Goal: Information Seeking & Learning: Learn about a topic

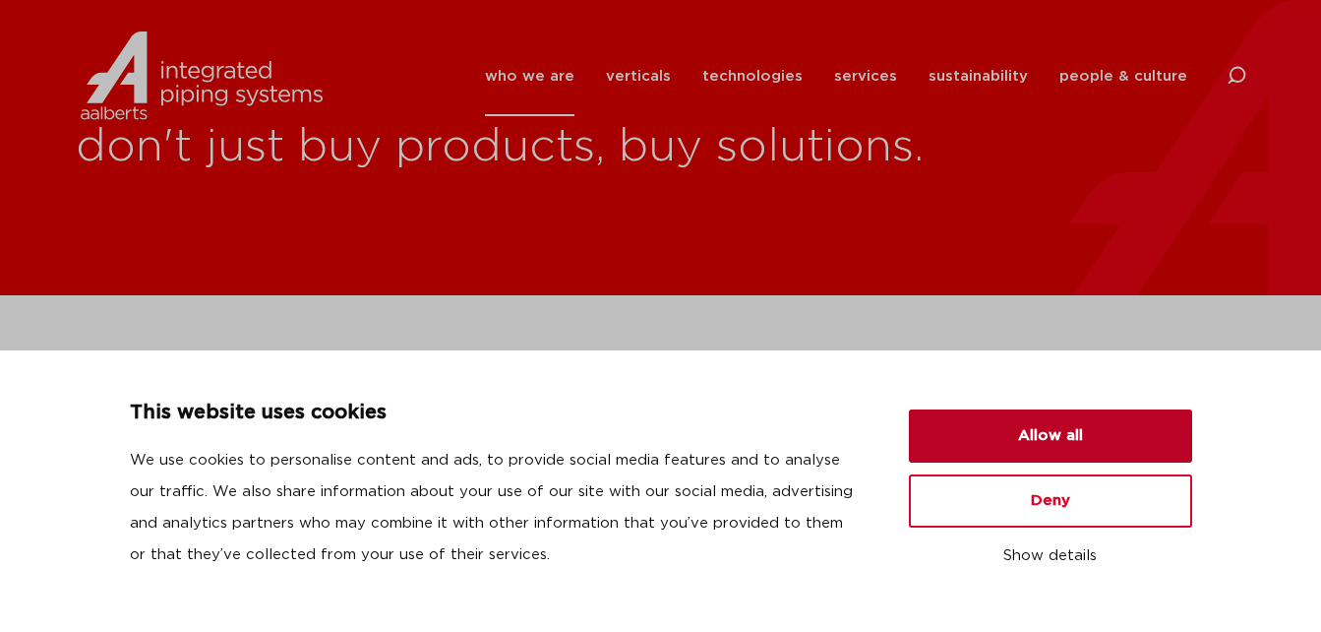
click at [1069, 439] on button "Allow all" at bounding box center [1050, 435] width 283 height 53
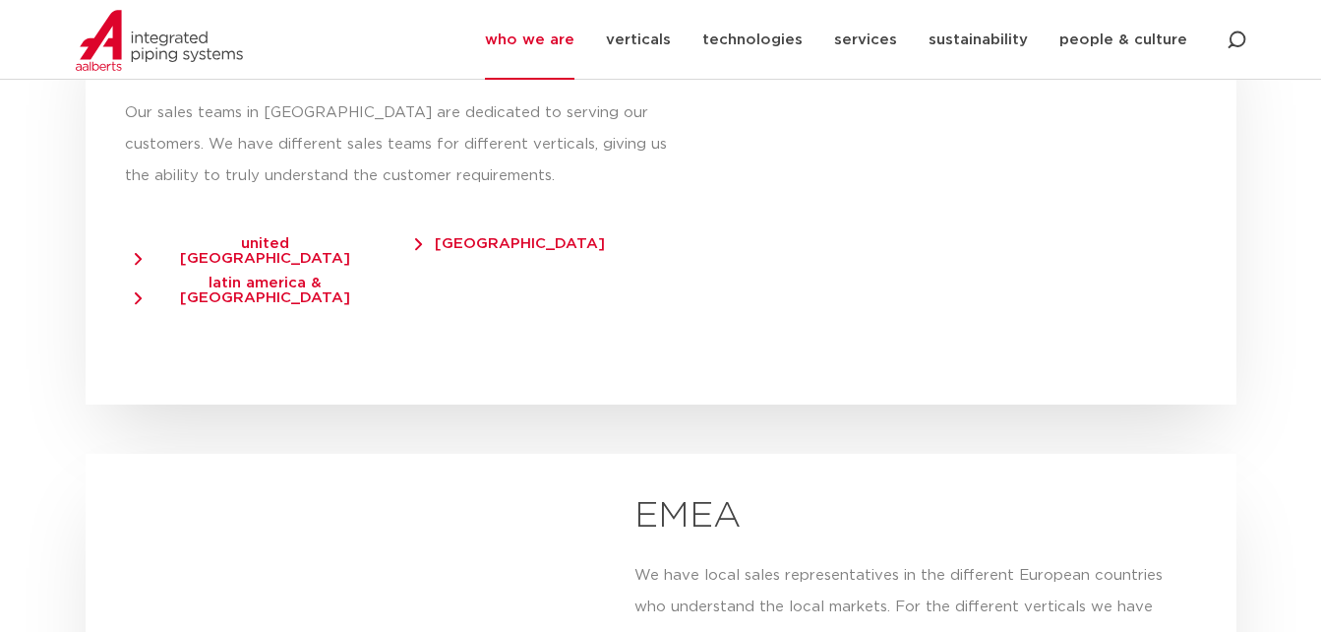
scroll to position [3837, 0]
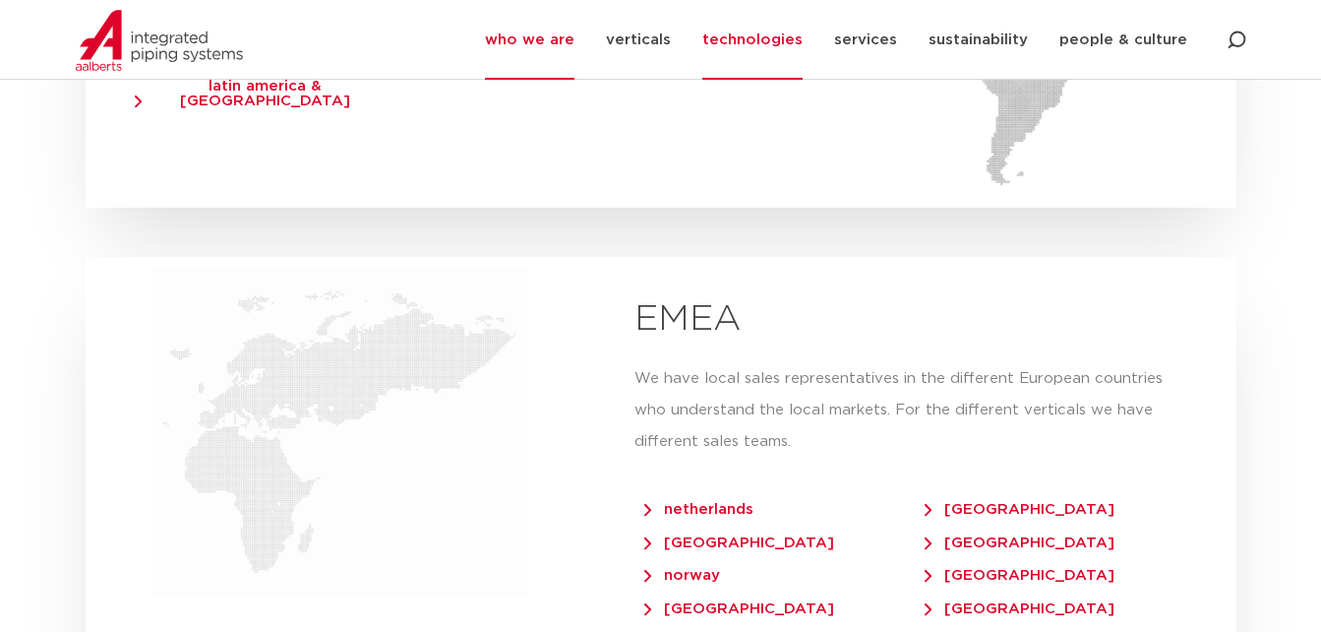
click at [768, 49] on link "technologies" at bounding box center [752, 40] width 100 height 80
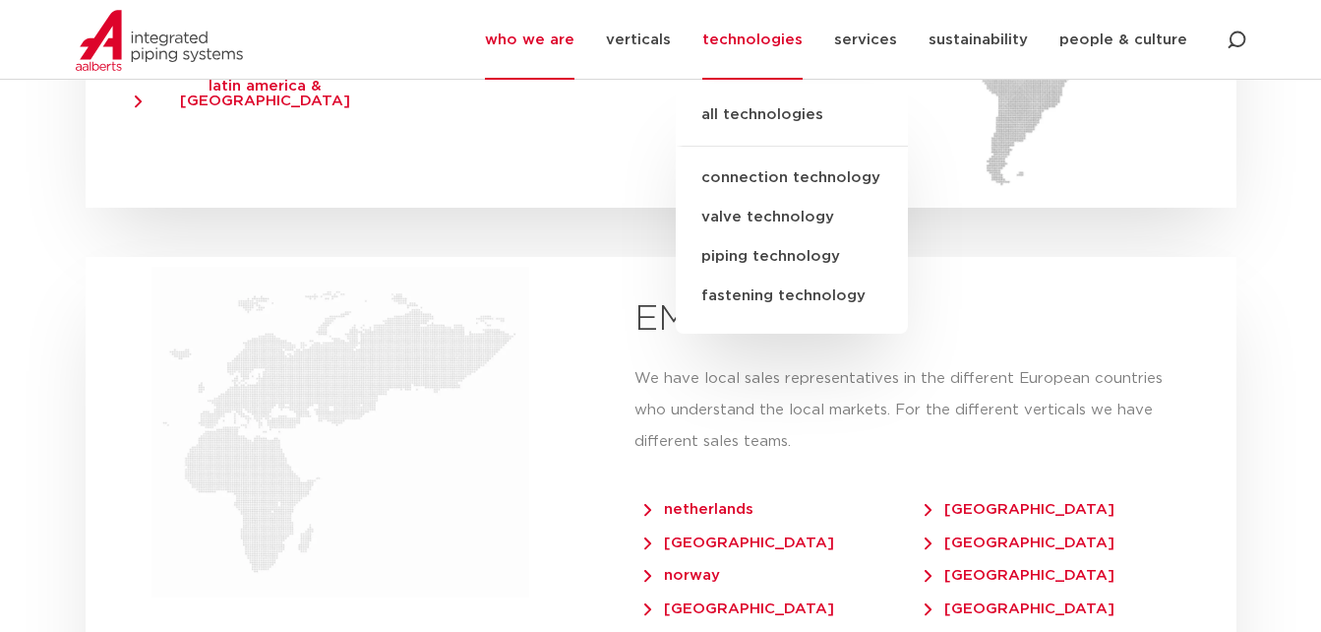
click at [755, 213] on link "valve technology" at bounding box center [792, 217] width 232 height 39
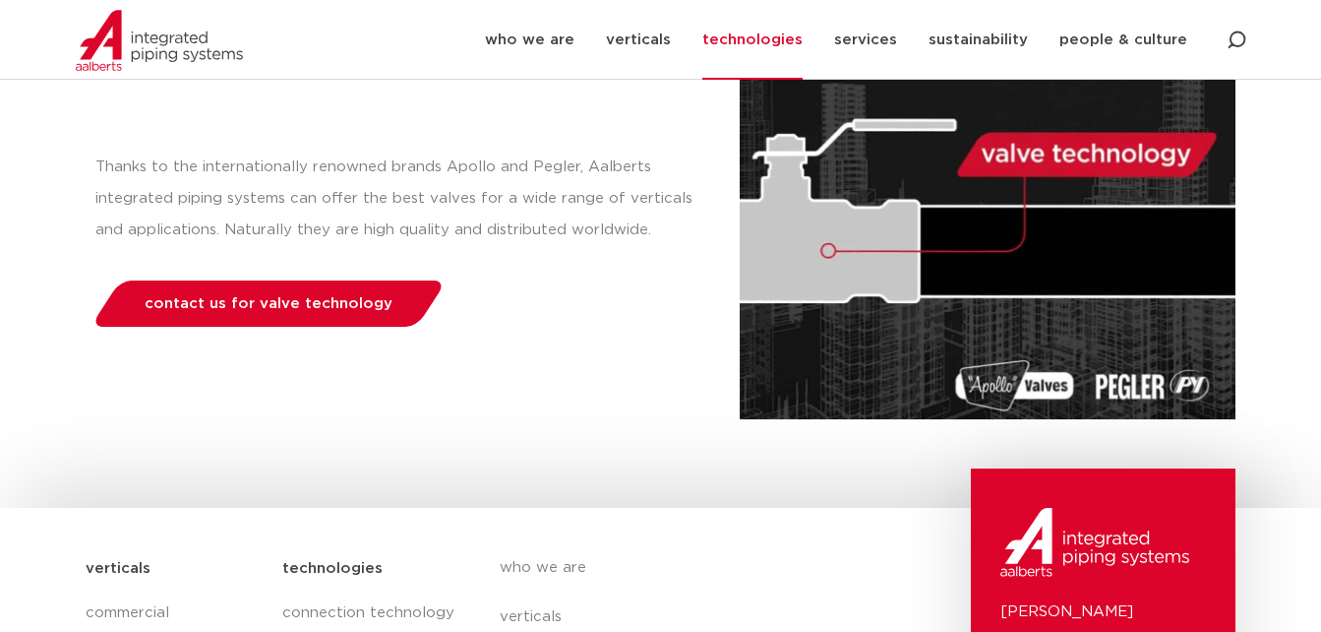
scroll to position [681, 0]
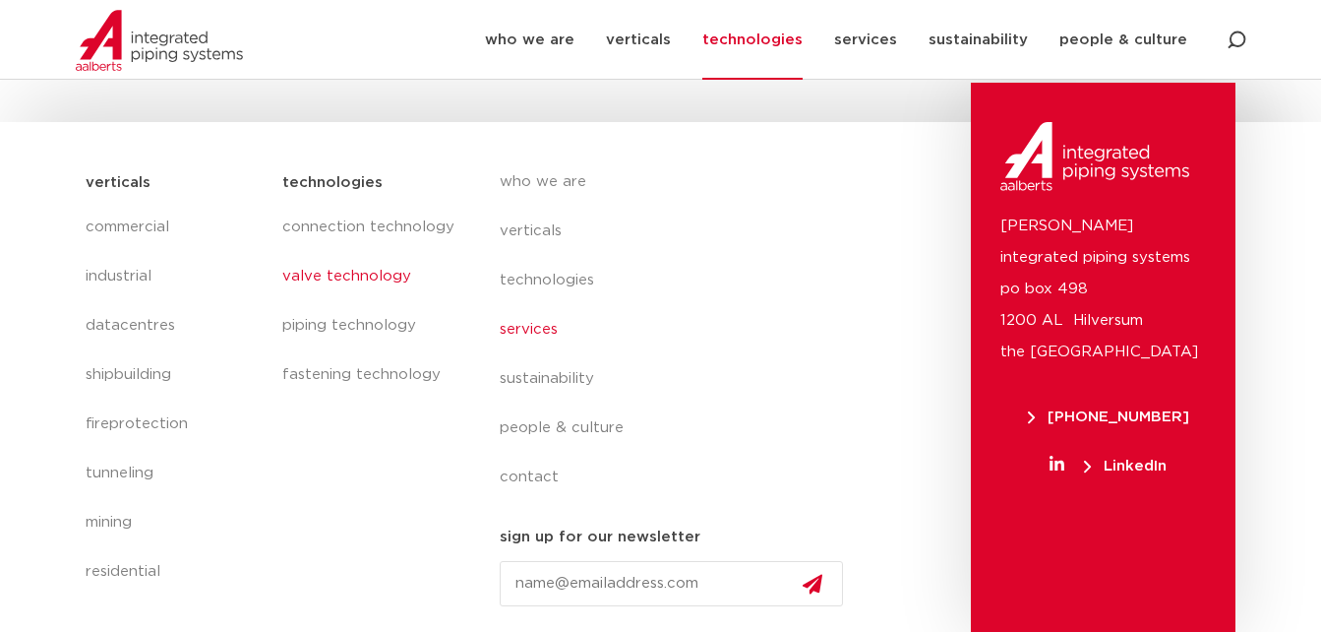
click at [534, 331] on link "services" at bounding box center [680, 329] width 360 height 49
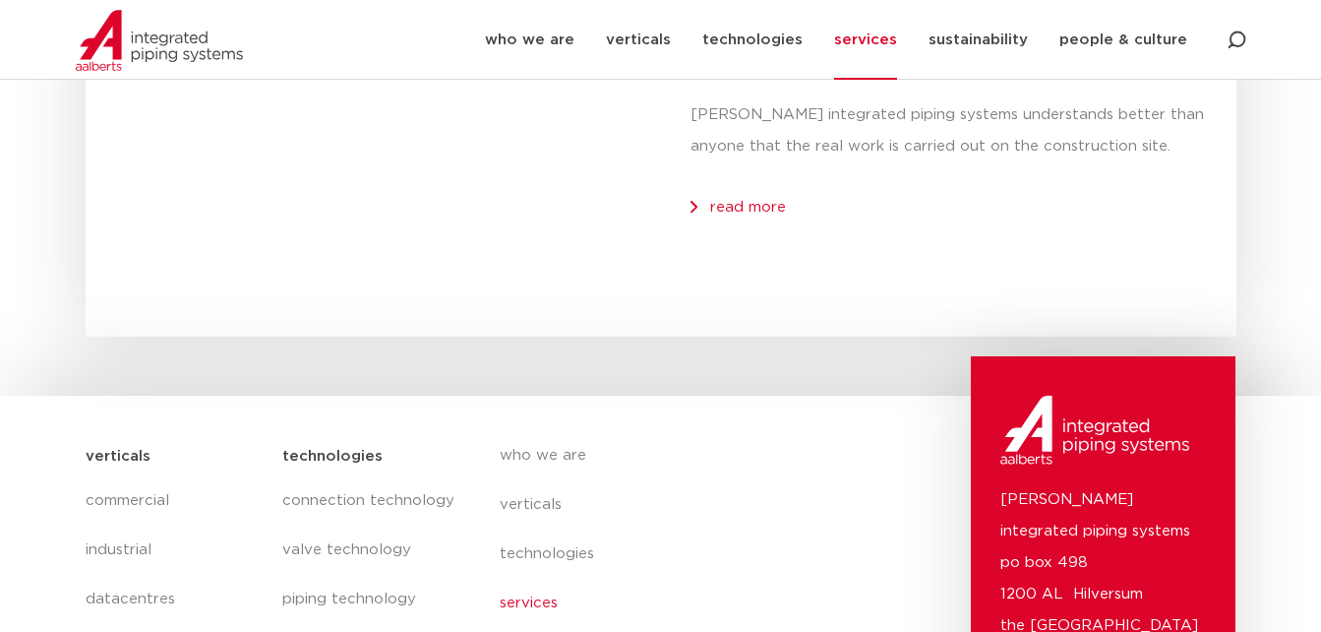
scroll to position [3028, 0]
